Goal: Task Accomplishment & Management: Complete application form

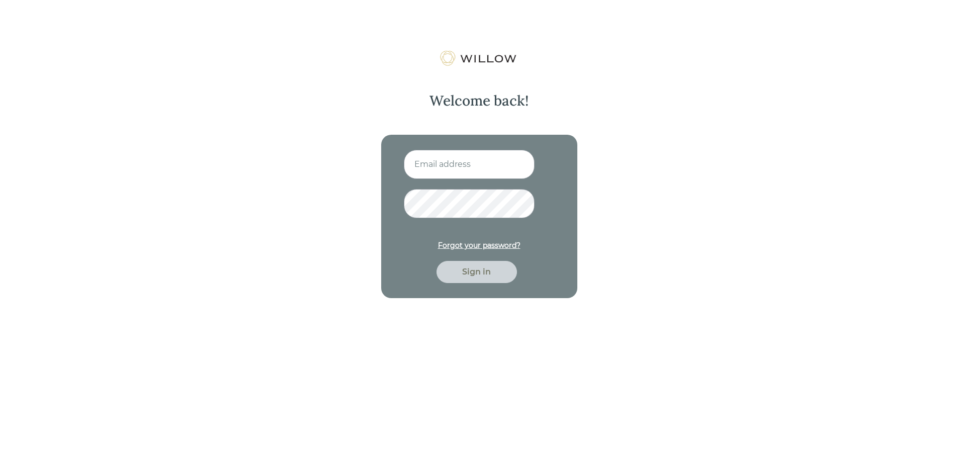
click at [475, 177] on input at bounding box center [469, 164] width 131 height 29
type input "[EMAIL_ADDRESS][DOMAIN_NAME]"
click at [437, 261] on button "Sign in" at bounding box center [477, 272] width 80 height 22
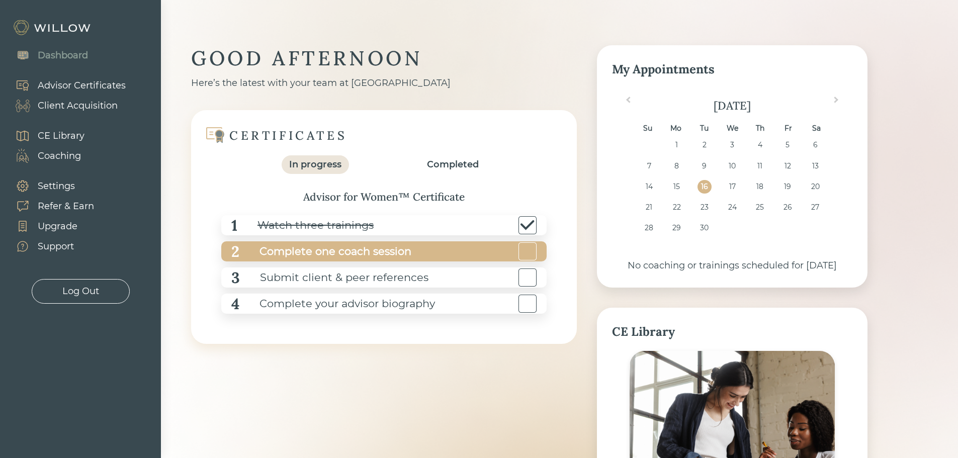
click at [359, 254] on div "Complete one coach session" at bounding box center [325, 251] width 172 height 23
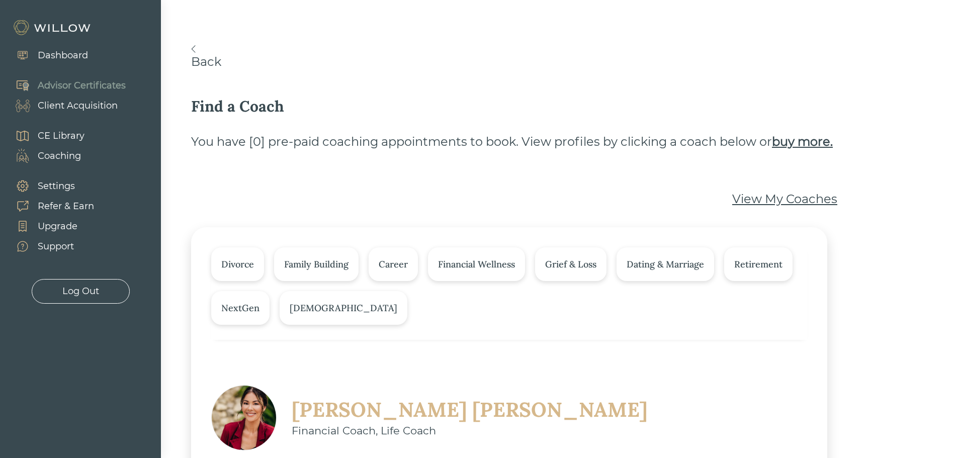
click at [197, 50] on link "Back" at bounding box center [529, 57] width 676 height 24
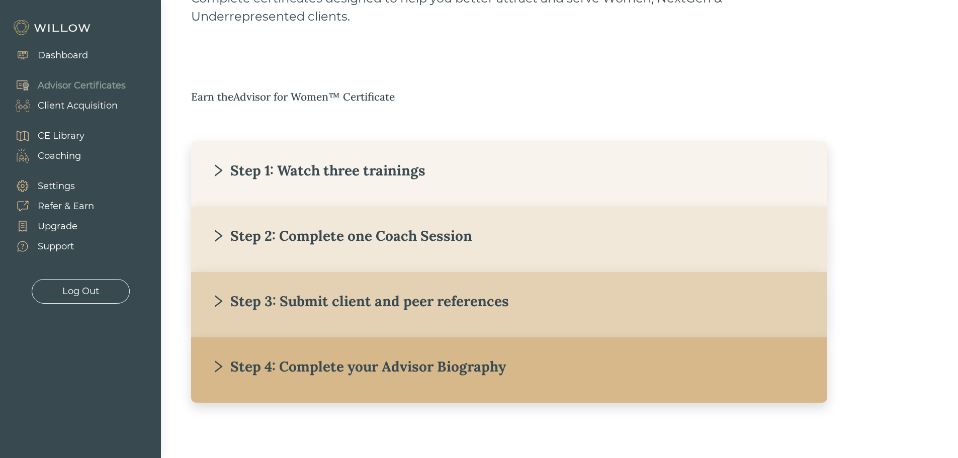
scroll to position [102, 0]
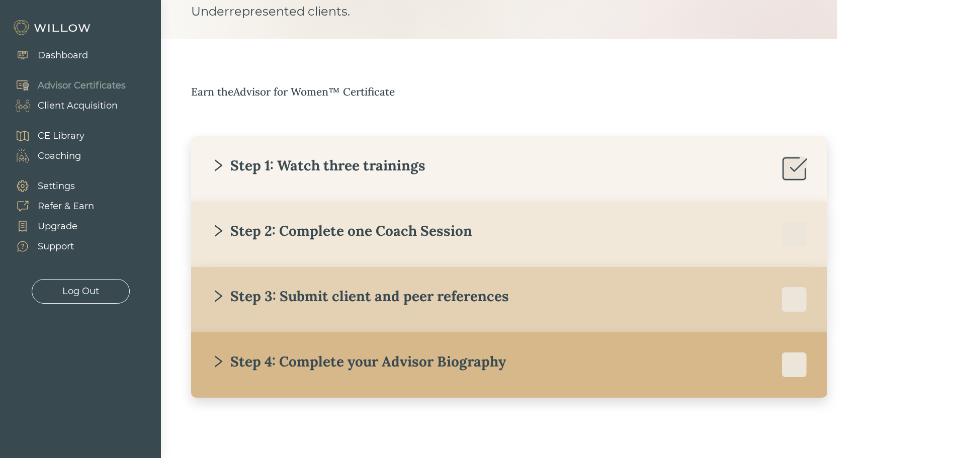
click at [400, 290] on div "Step 3: Submit client and peer references" at bounding box center [360, 296] width 298 height 18
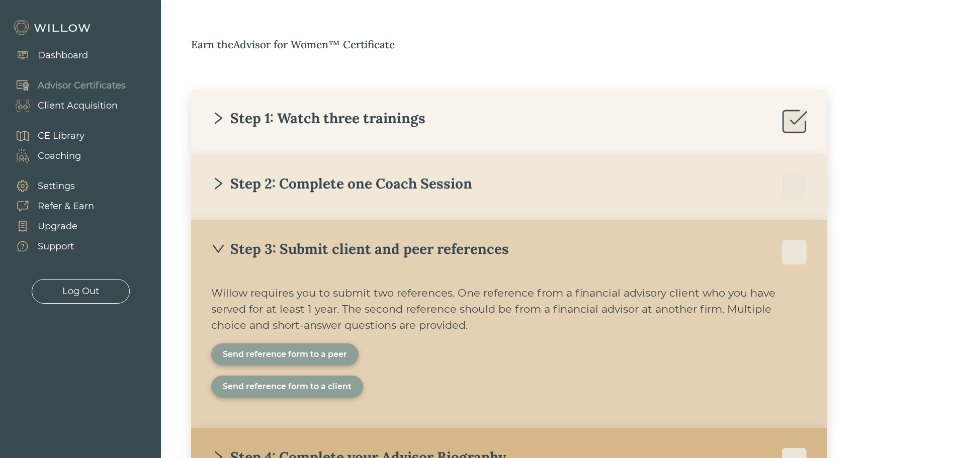
scroll to position [245, 0]
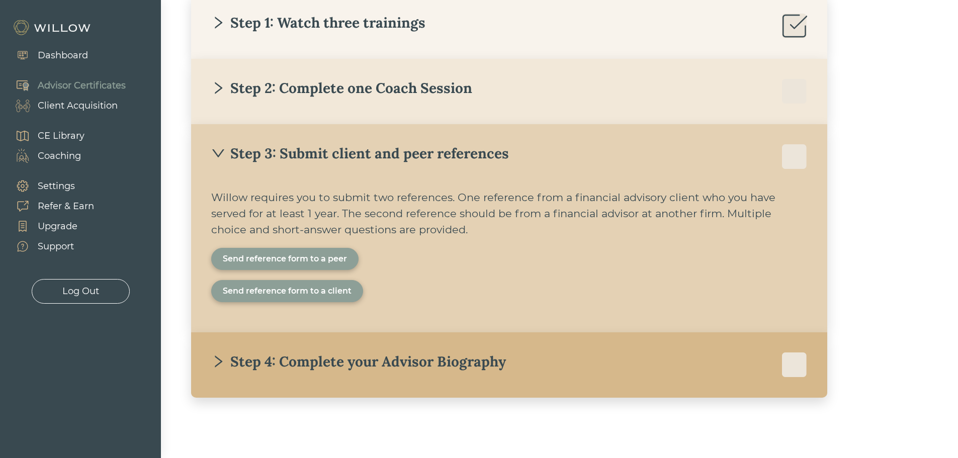
click at [916, 161] on div at bounding box center [479, 229] width 958 height 458
click at [317, 263] on div "Send reference form to a peer" at bounding box center [285, 259] width 124 height 12
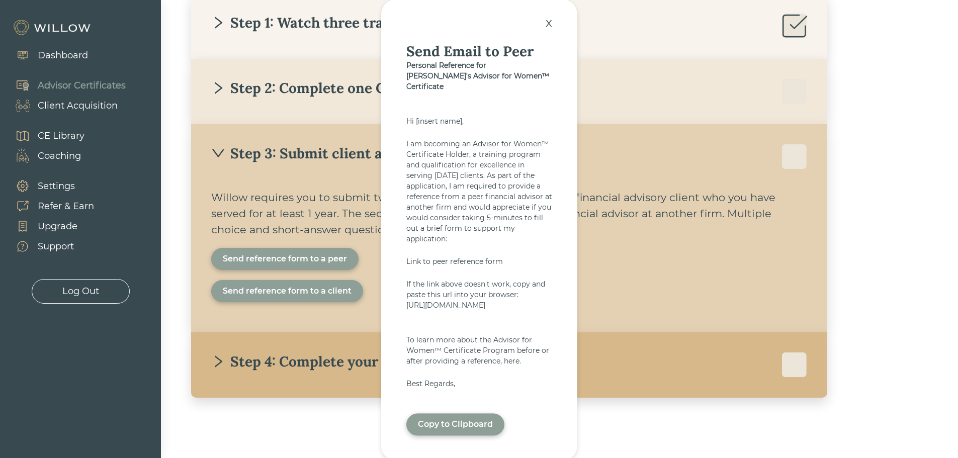
click at [639, 268] on div "Send reference form to a peer Send reference form to a client x Send Email to P…" at bounding box center [509, 275] width 596 height 54
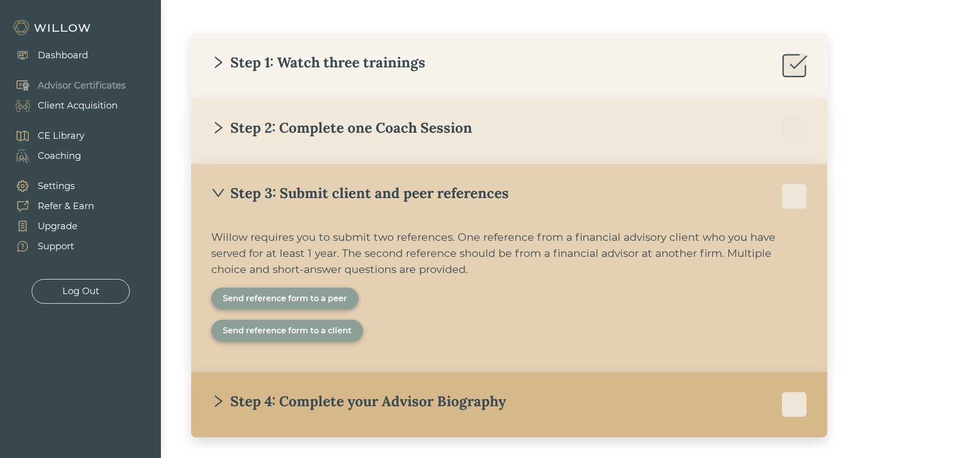
scroll to position [144, 0]
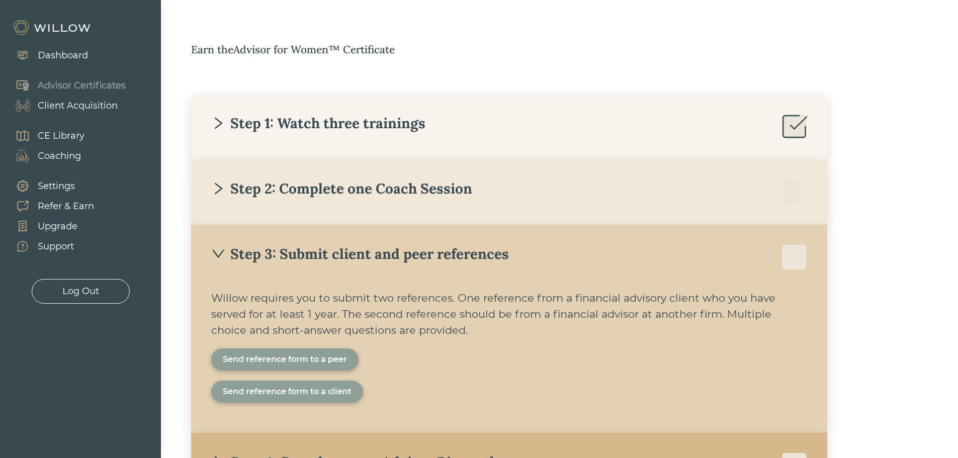
click at [326, 188] on div "Step 2: Complete one Coach Session" at bounding box center [341, 189] width 261 height 18
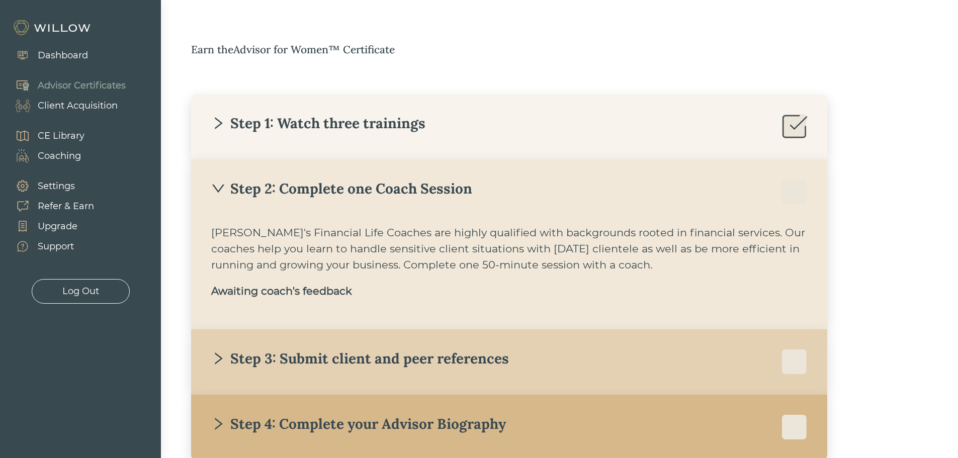
click at [299, 192] on div "Step 2: Complete one Coach Session" at bounding box center [341, 189] width 261 height 18
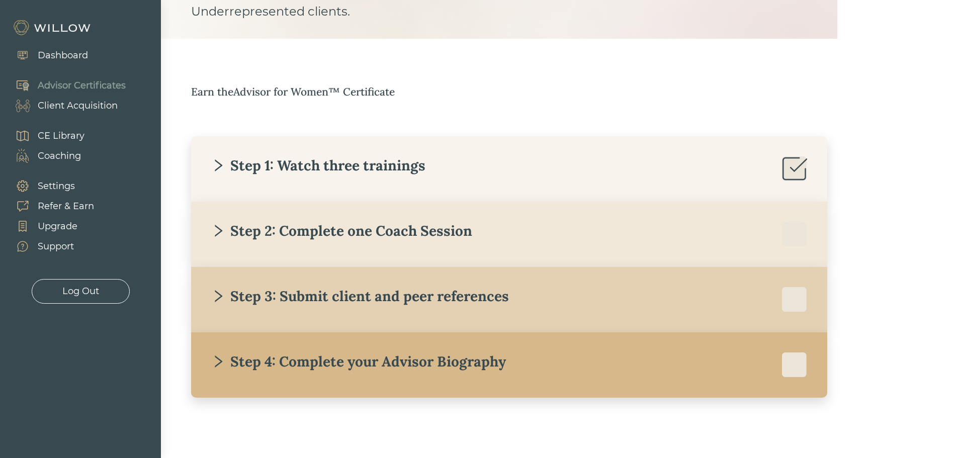
click at [293, 228] on div "Step 2: Complete one Coach Session" at bounding box center [341, 231] width 261 height 18
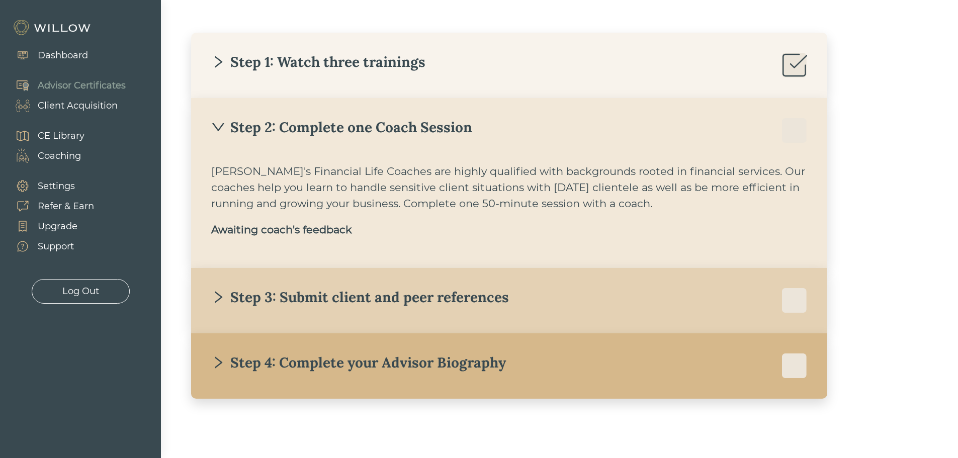
scroll to position [207, 0]
click at [396, 295] on div "Step 3: Submit client and peer references" at bounding box center [360, 296] width 298 height 18
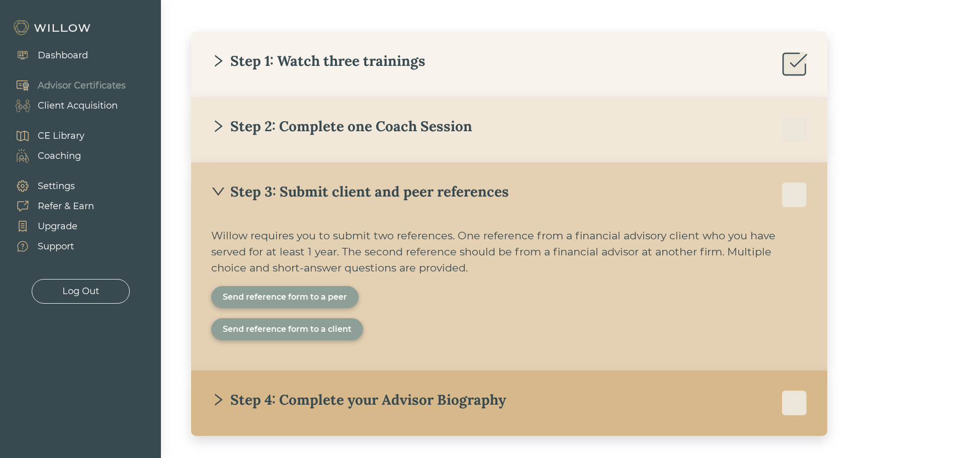
drag, startPoint x: 831, startPoint y: 253, endPoint x: 727, endPoint y: 247, distance: 104.3
click at [831, 253] on div "Earn the Advisor for Women™ Certificate Step 1: Watch three trainings Willow’s …" at bounding box center [529, 207] width 676 height 457
click at [269, 333] on div "Send reference form to a client" at bounding box center [287, 329] width 129 height 12
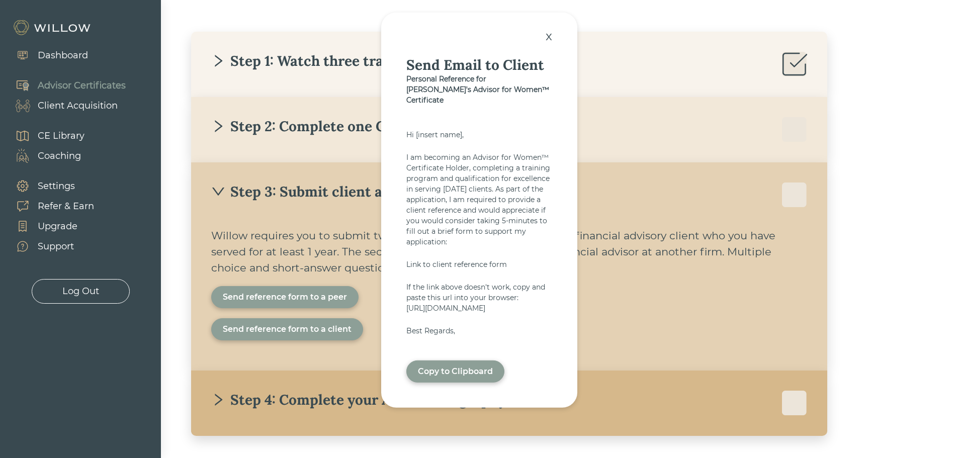
click at [474, 378] on div "Copy to Clipboard" at bounding box center [455, 372] width 75 height 12
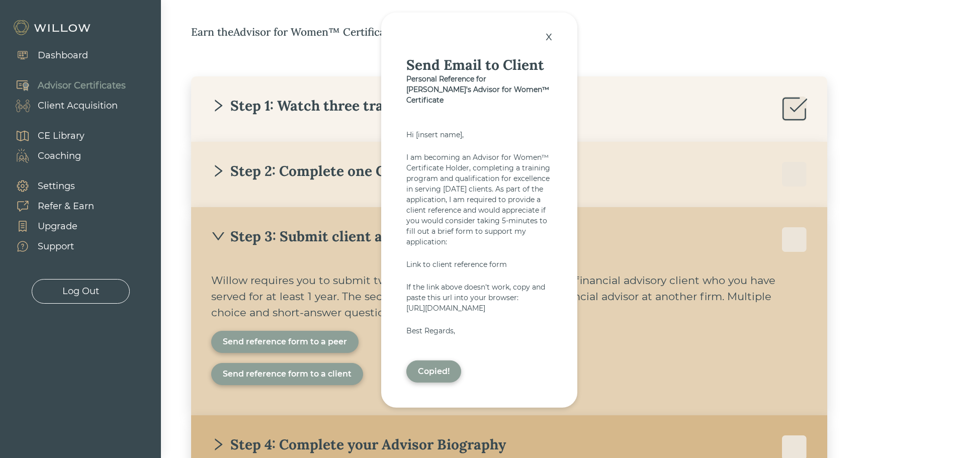
scroll to position [144, 0]
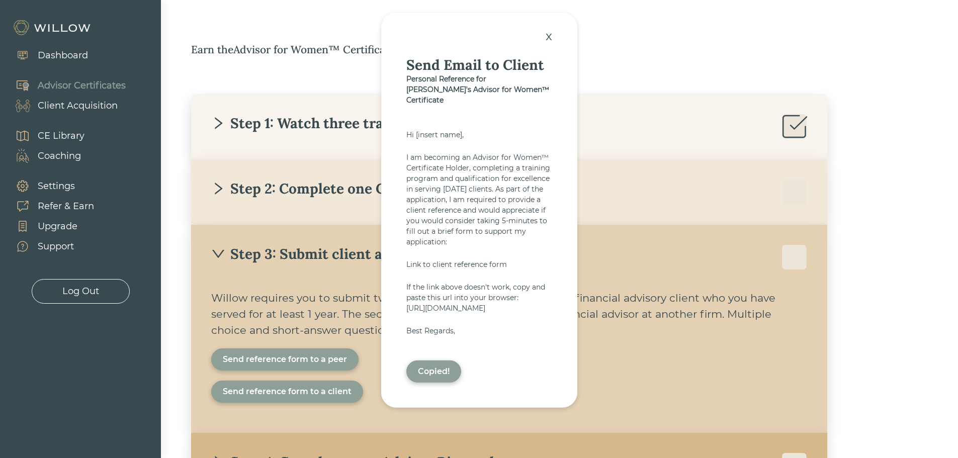
click at [548, 36] on div "x" at bounding box center [549, 36] width 17 height 22
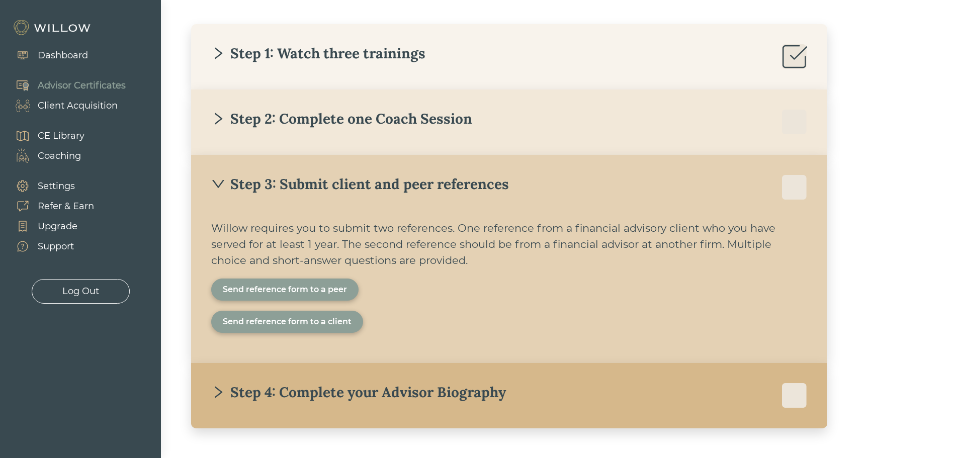
scroll to position [245, 0]
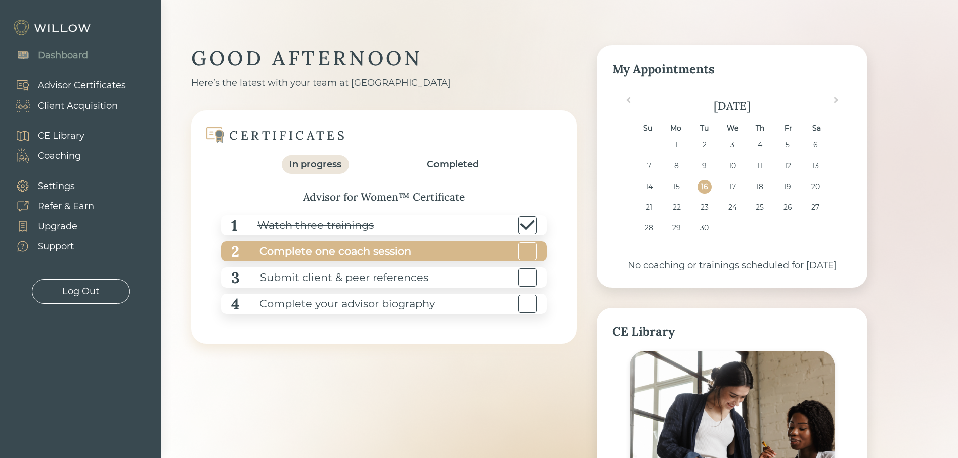
click at [524, 252] on div at bounding box center [527, 251] width 18 height 18
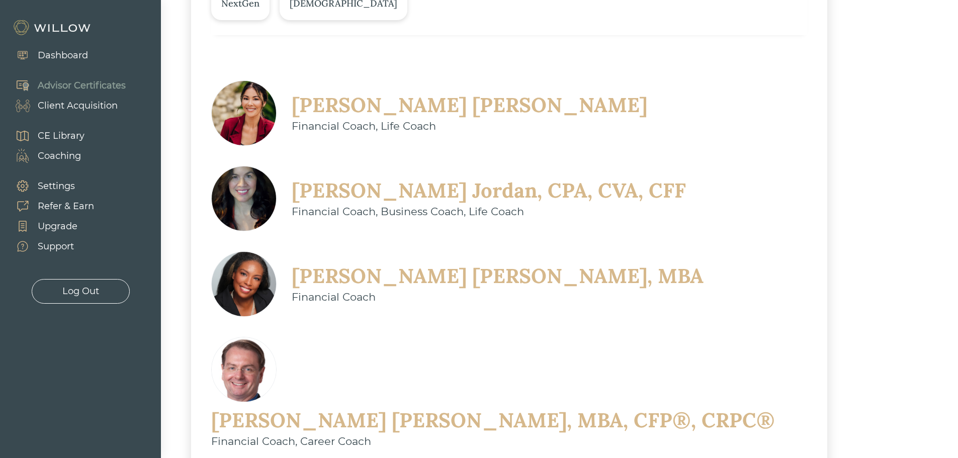
scroll to position [264, 0]
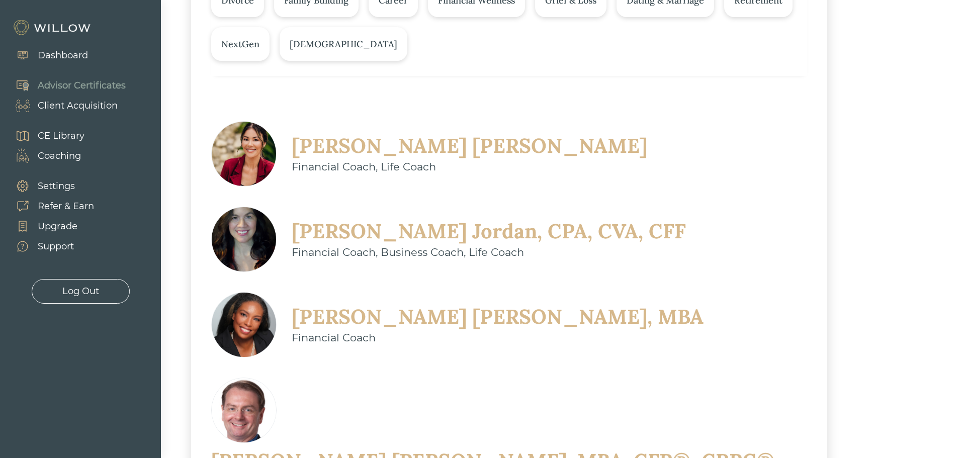
click at [43, 56] on div "Dashboard" at bounding box center [63, 56] width 50 height 14
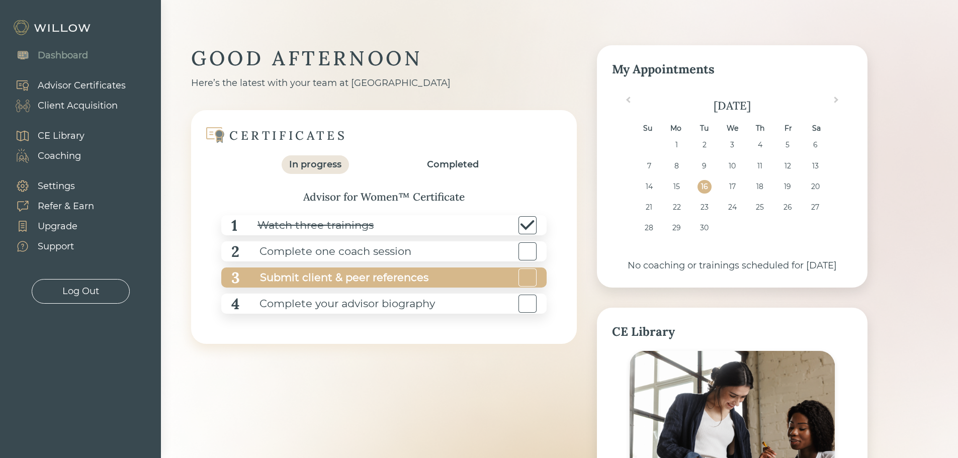
click at [292, 277] on div "Submit client & peer references" at bounding box center [334, 278] width 189 height 23
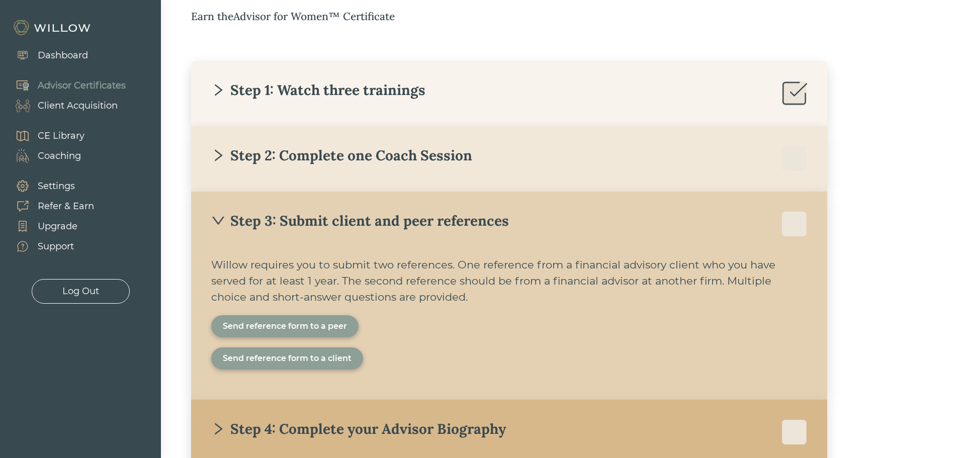
scroll to position [203, 0]
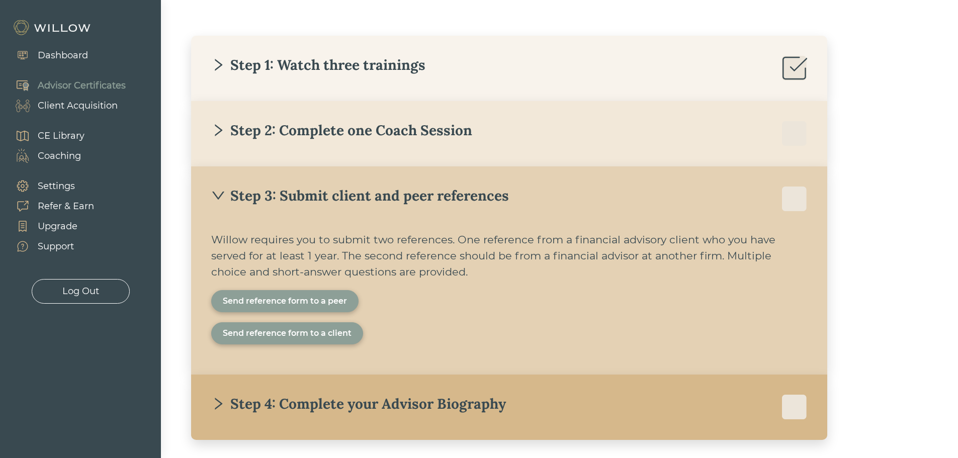
click at [263, 139] on div "Step 2: Complete one Coach Session" at bounding box center [341, 130] width 261 height 18
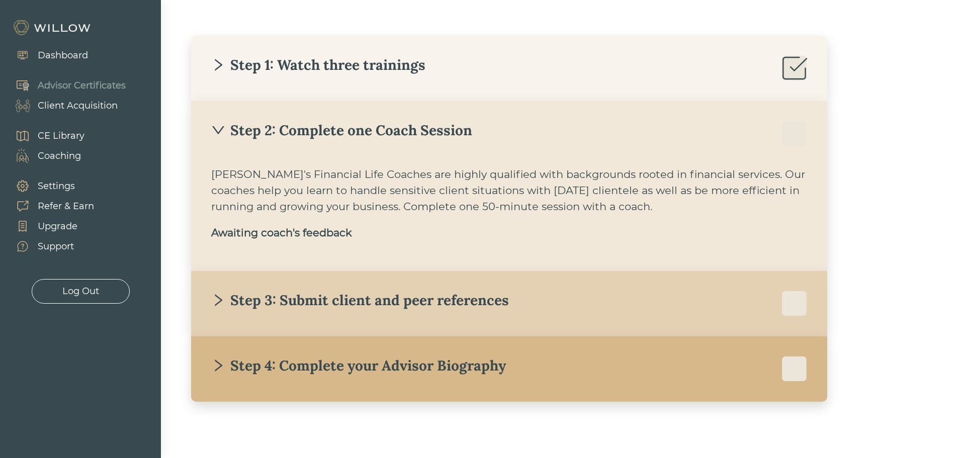
click at [272, 234] on b "Awaiting coach's feedback" at bounding box center [281, 232] width 141 height 13
click at [71, 33] on img at bounding box center [53, 28] width 80 height 16
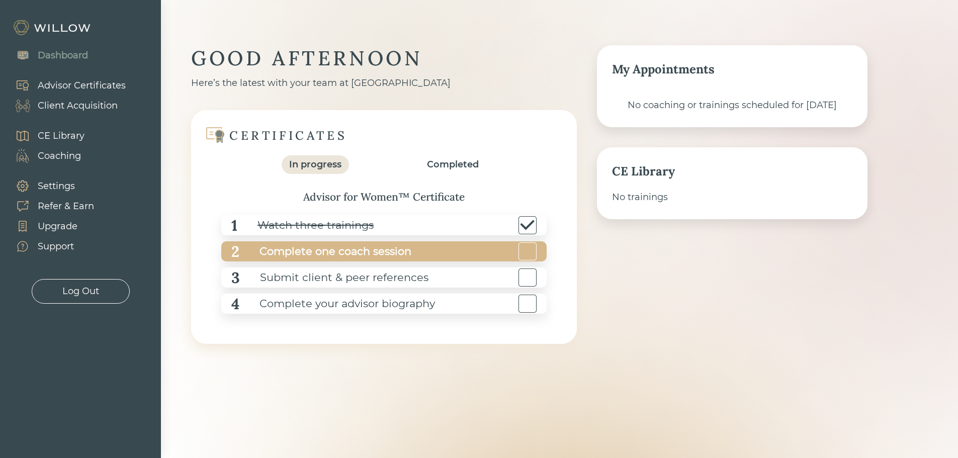
click at [368, 246] on div "Complete one coach session" at bounding box center [325, 251] width 172 height 23
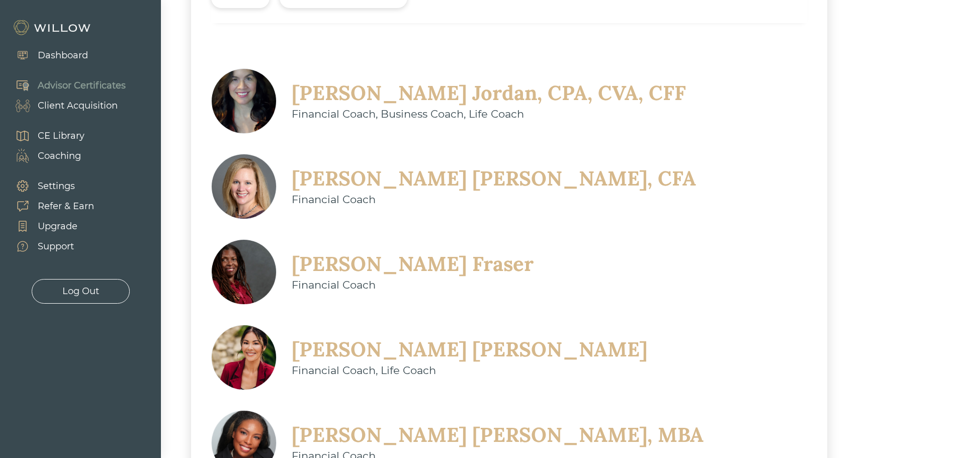
scroll to position [329, 0]
